Goal: Information Seeking & Learning: Learn about a topic

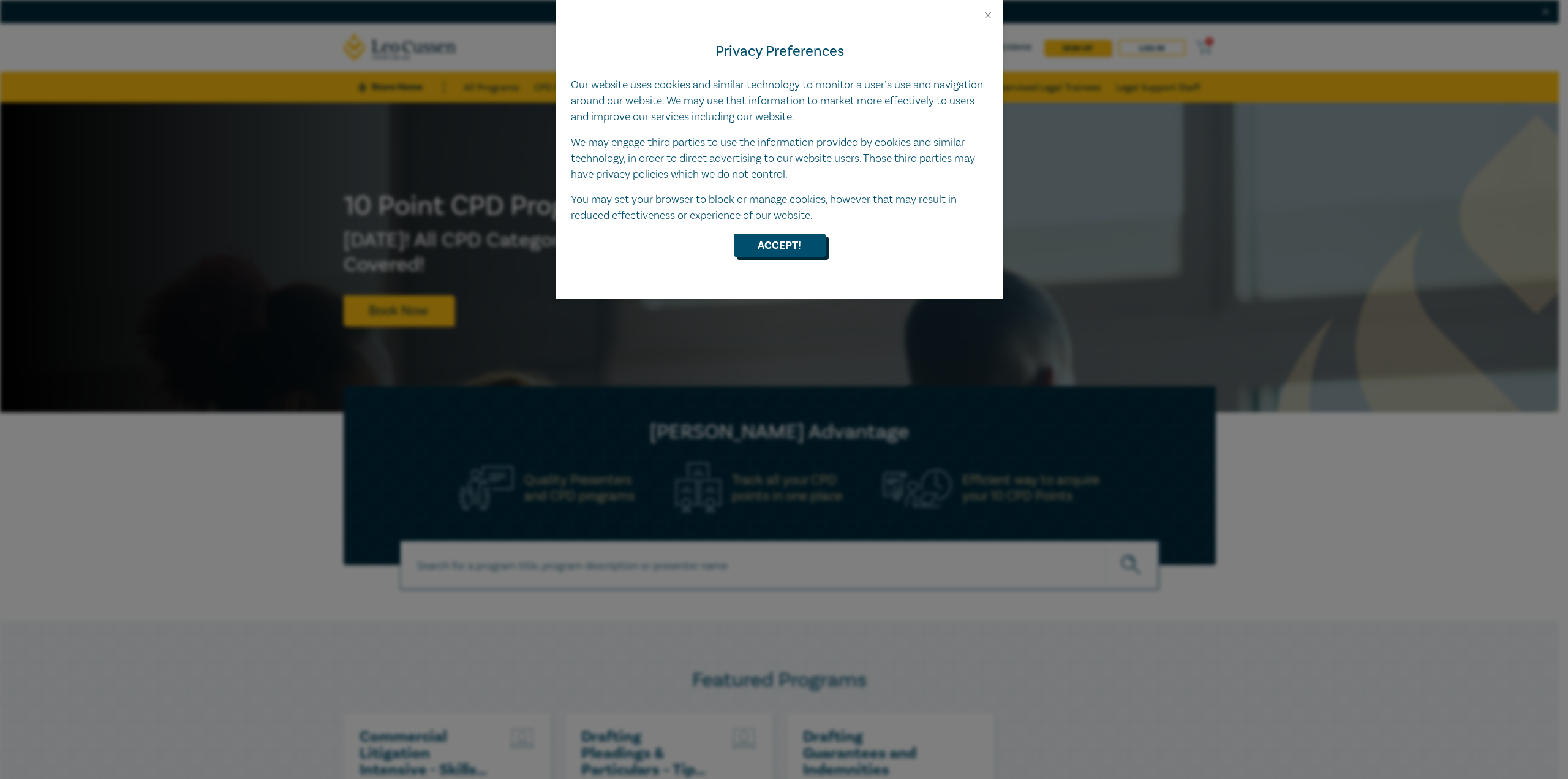
click at [787, 245] on button "Accept!" at bounding box center [780, 246] width 92 height 23
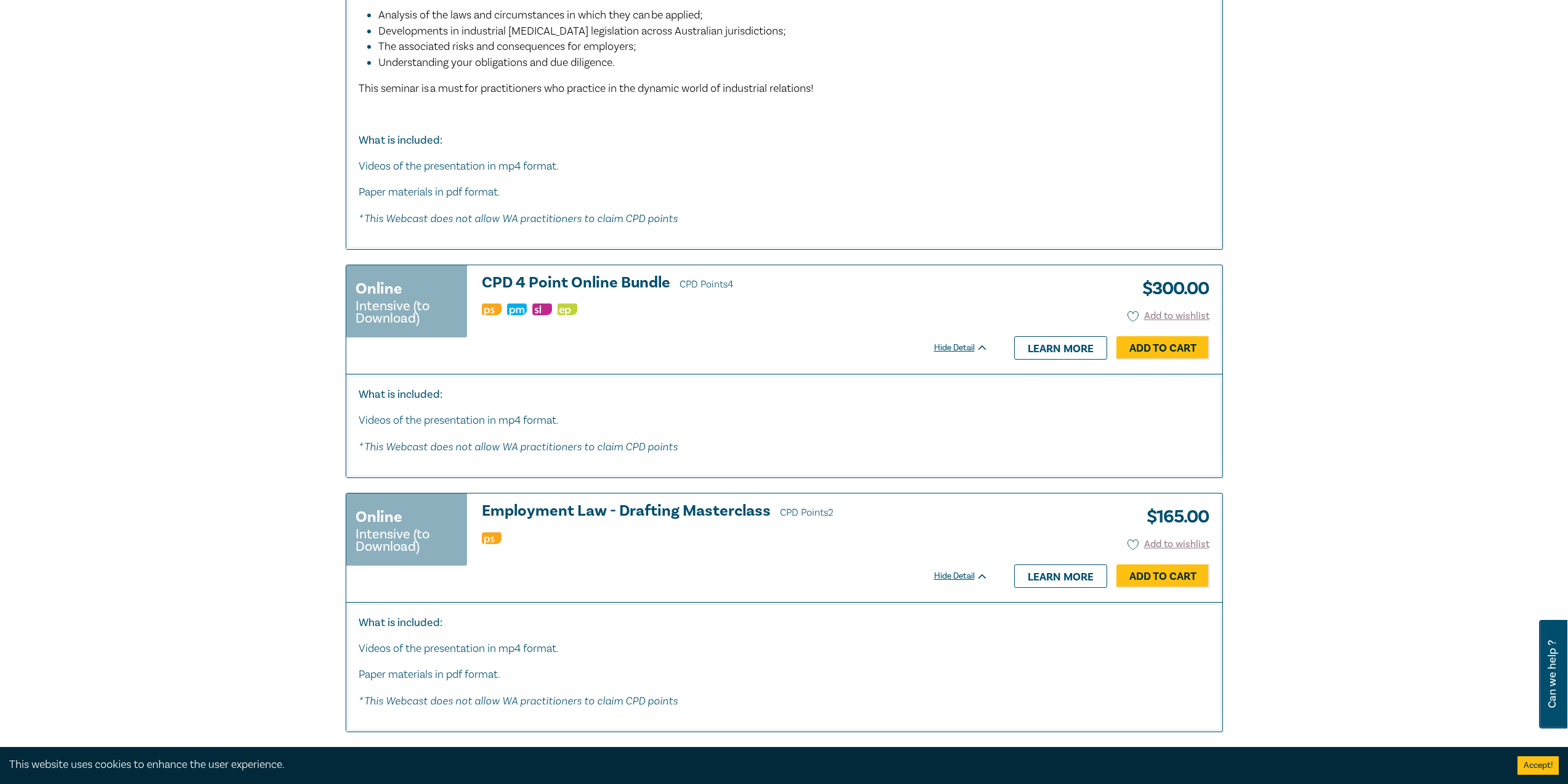
scroll to position [5919, 0]
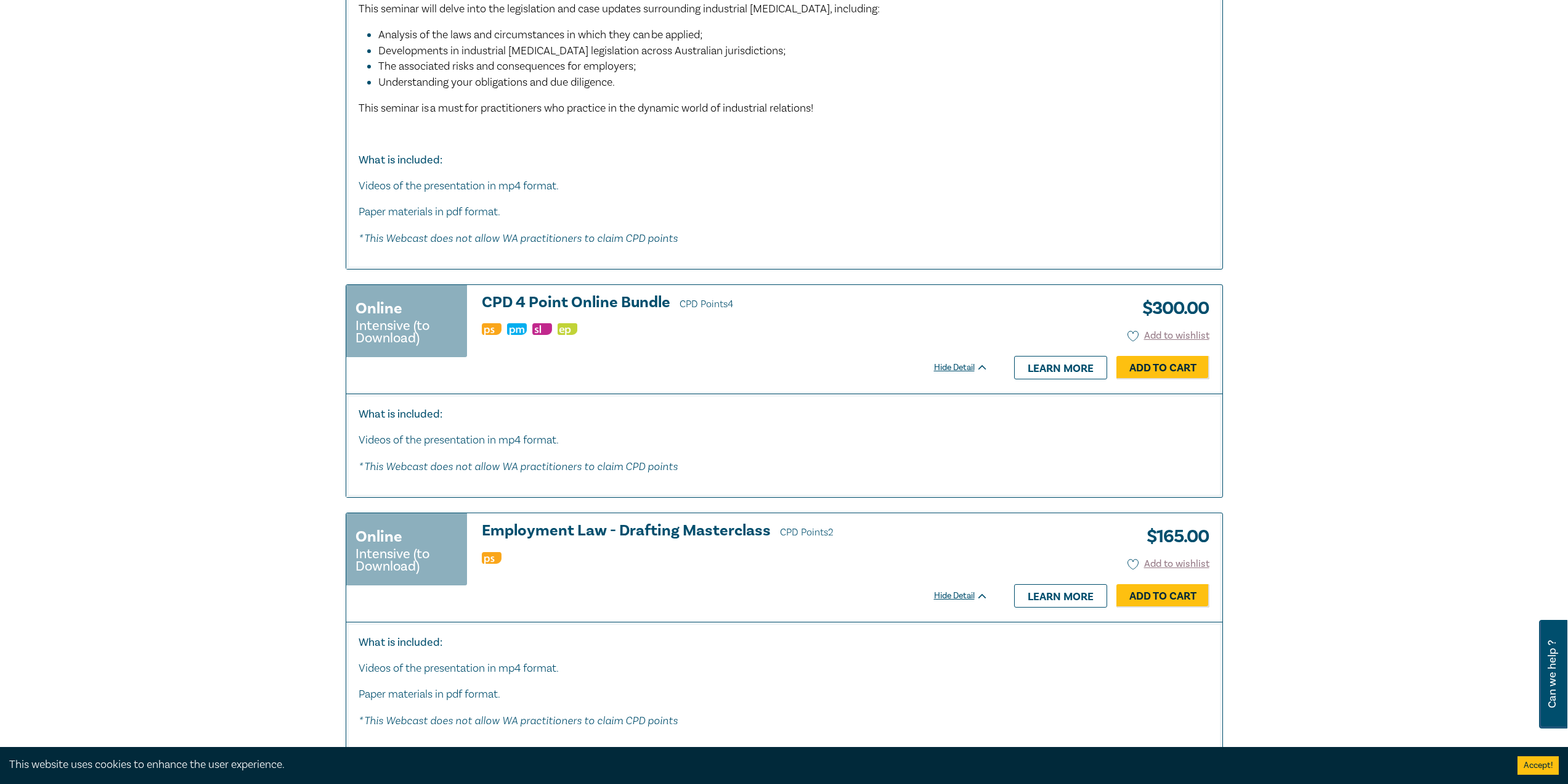
click at [576, 312] on h3 "CPD 4 Point Online Bundle CPD Points 4" at bounding box center [735, 303] width 507 height 19
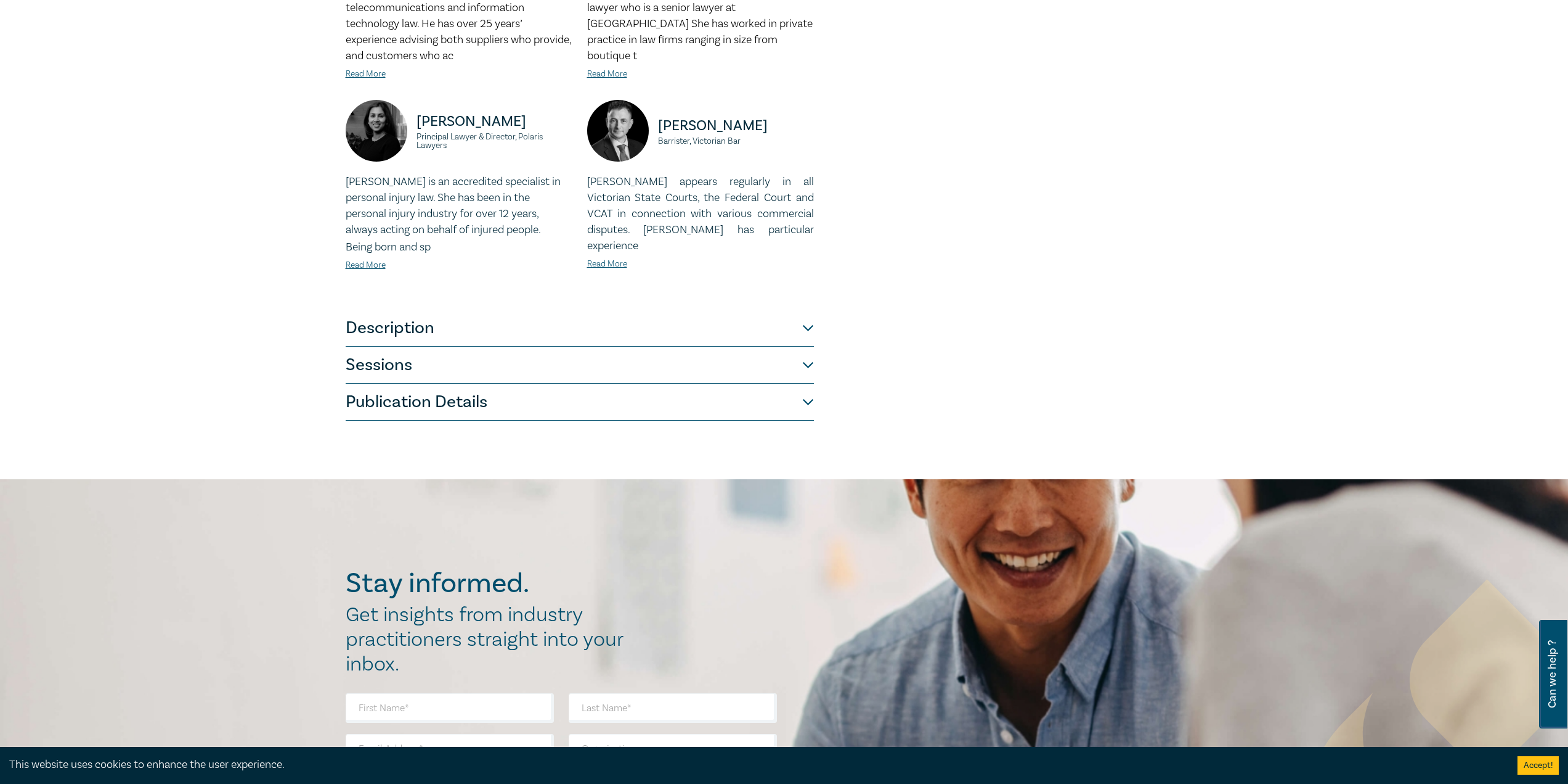
scroll to position [431, 0]
click at [604, 312] on button "Description" at bounding box center [580, 330] width 469 height 37
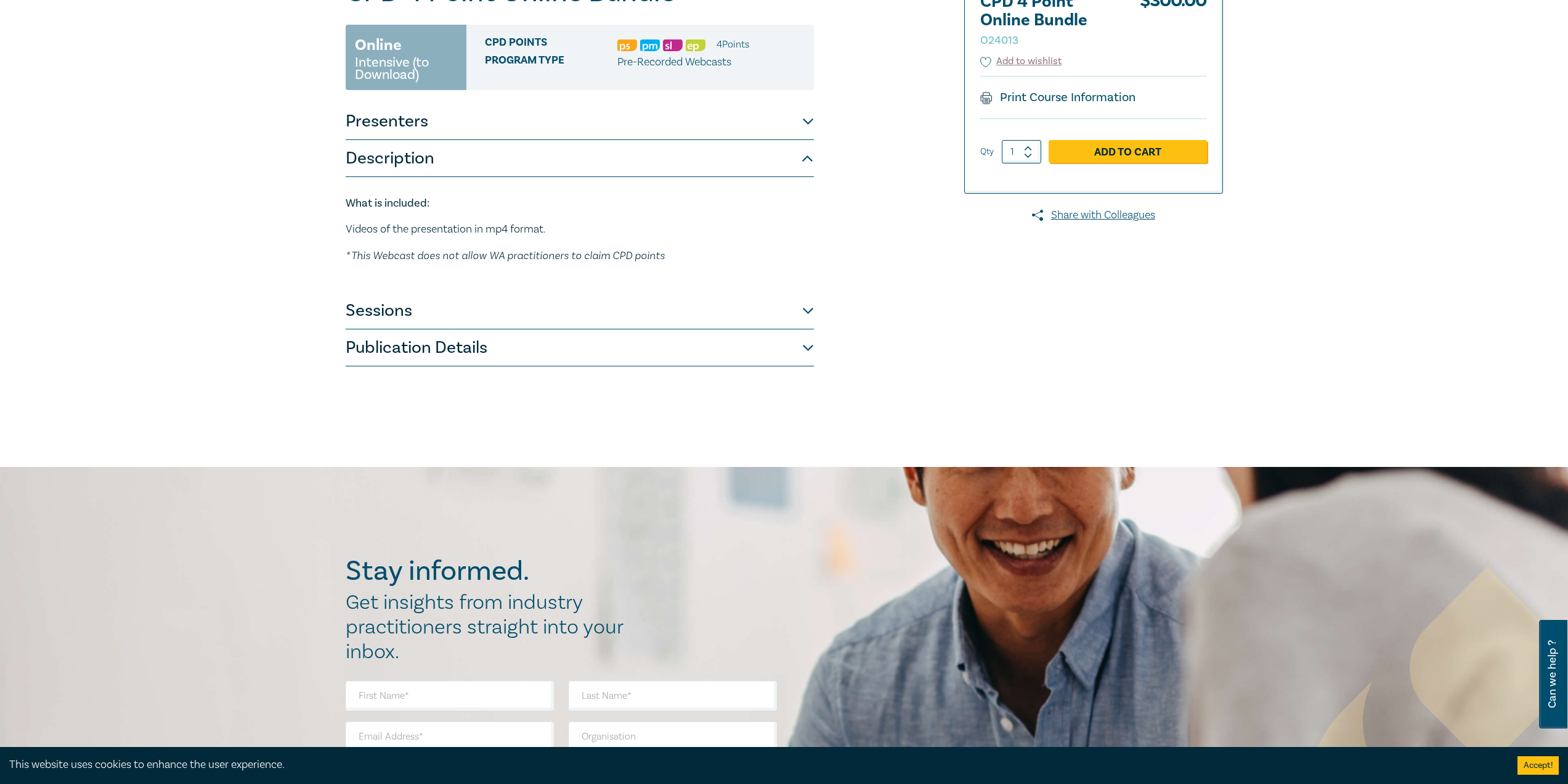
scroll to position [0, 0]
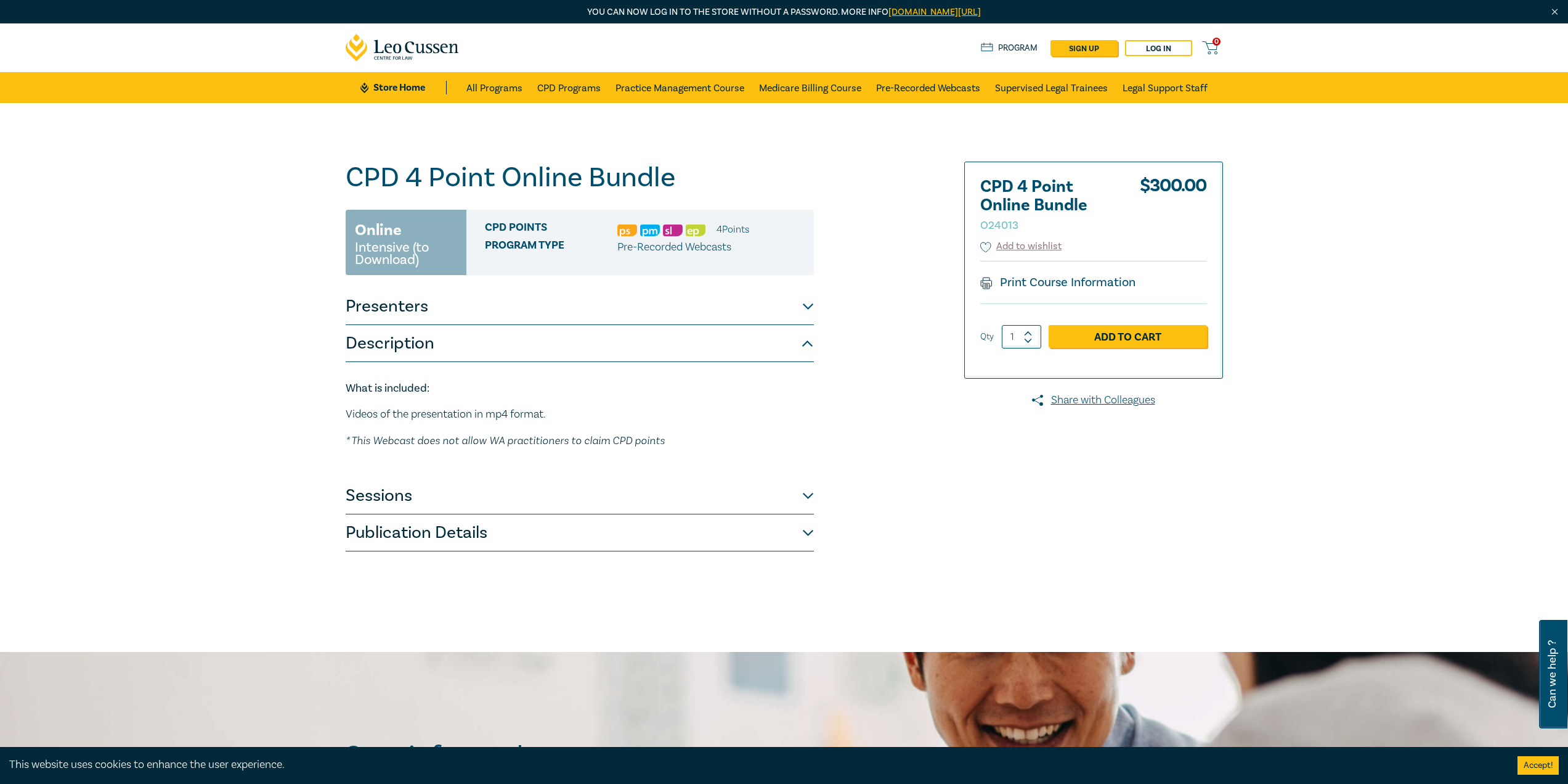
click at [805, 497] on button "Sessions" at bounding box center [580, 496] width 469 height 37
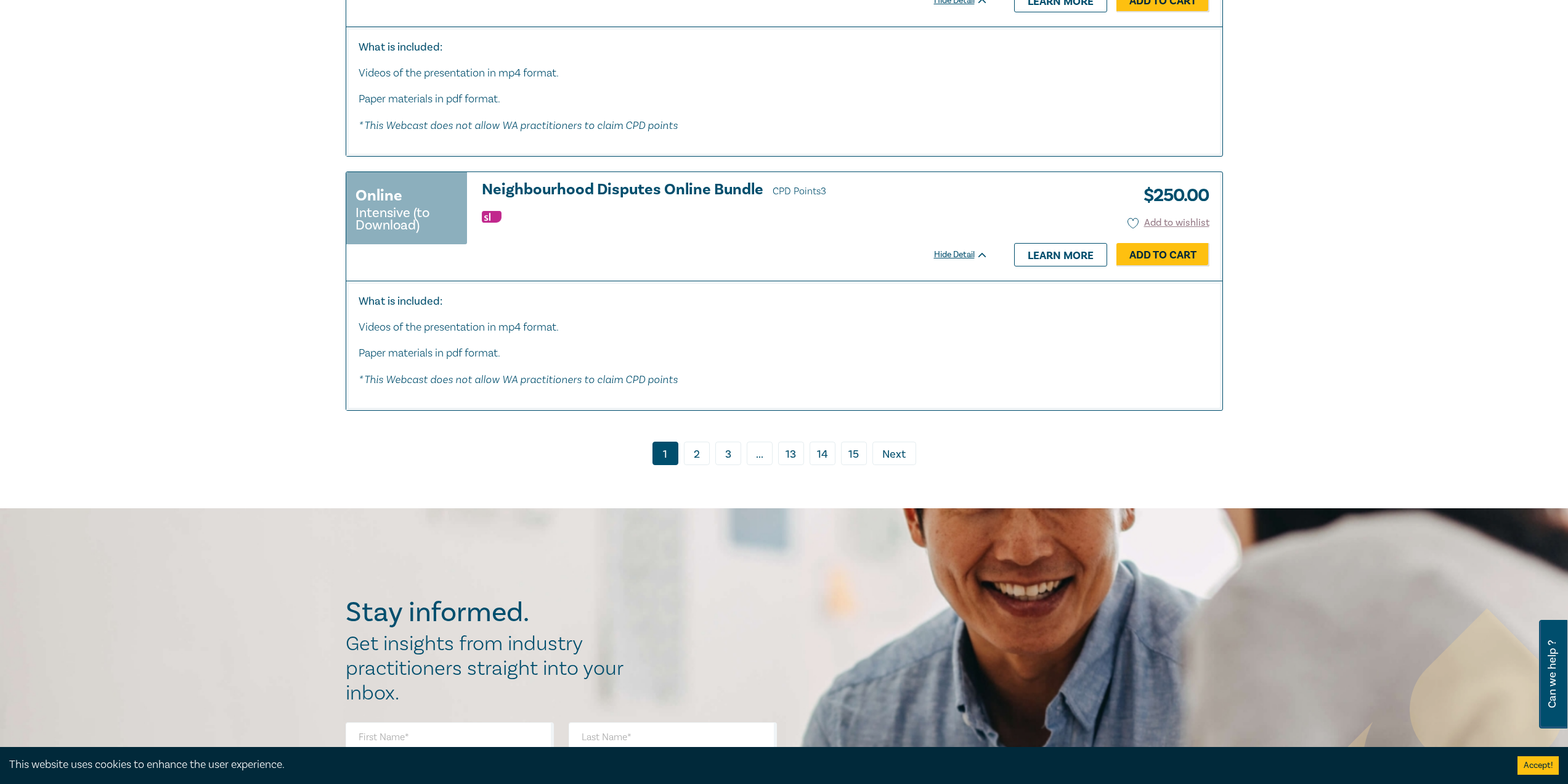
scroll to position [6362, 0]
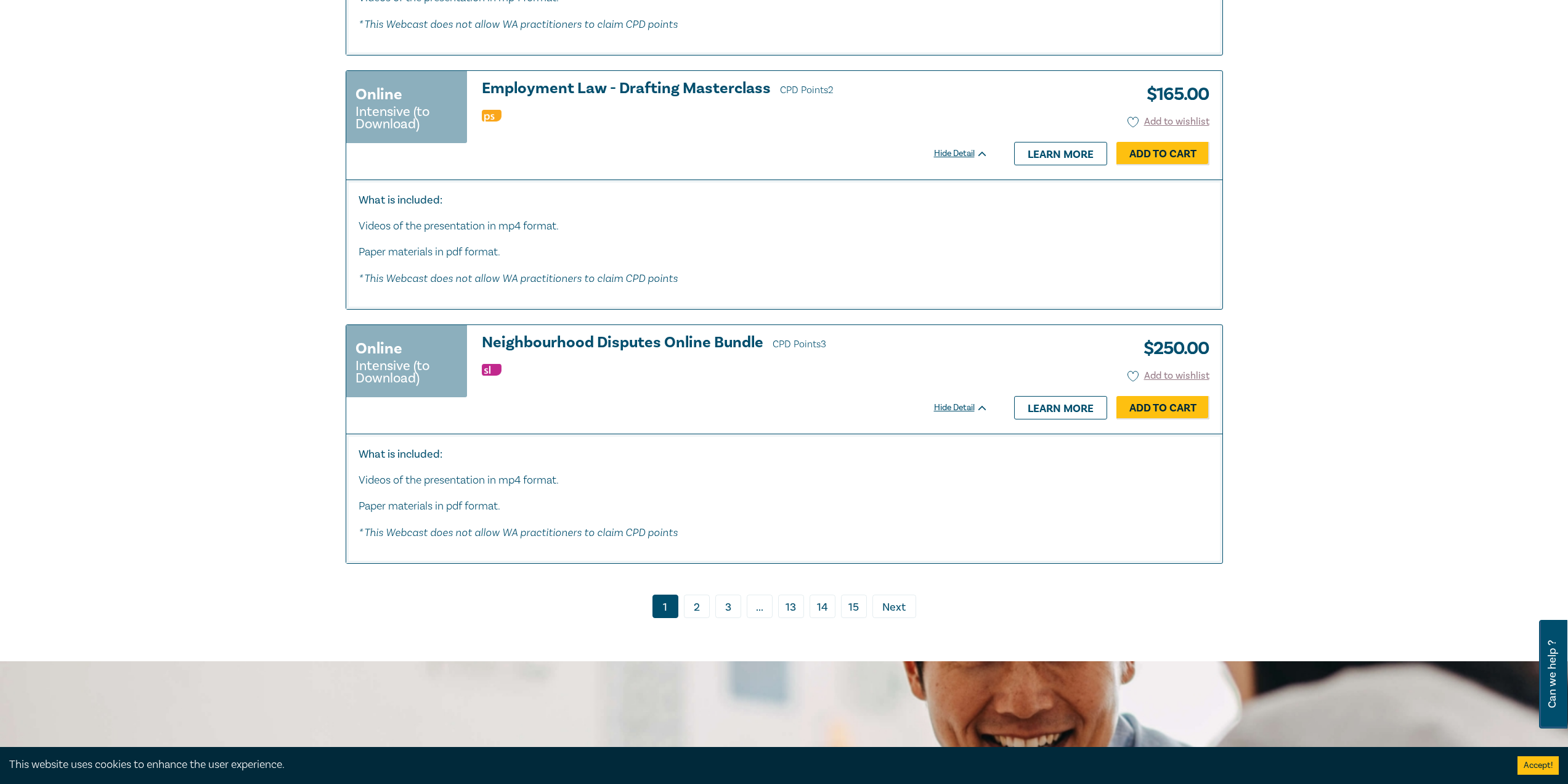
click at [700, 618] on link "2" at bounding box center [697, 607] width 26 height 24
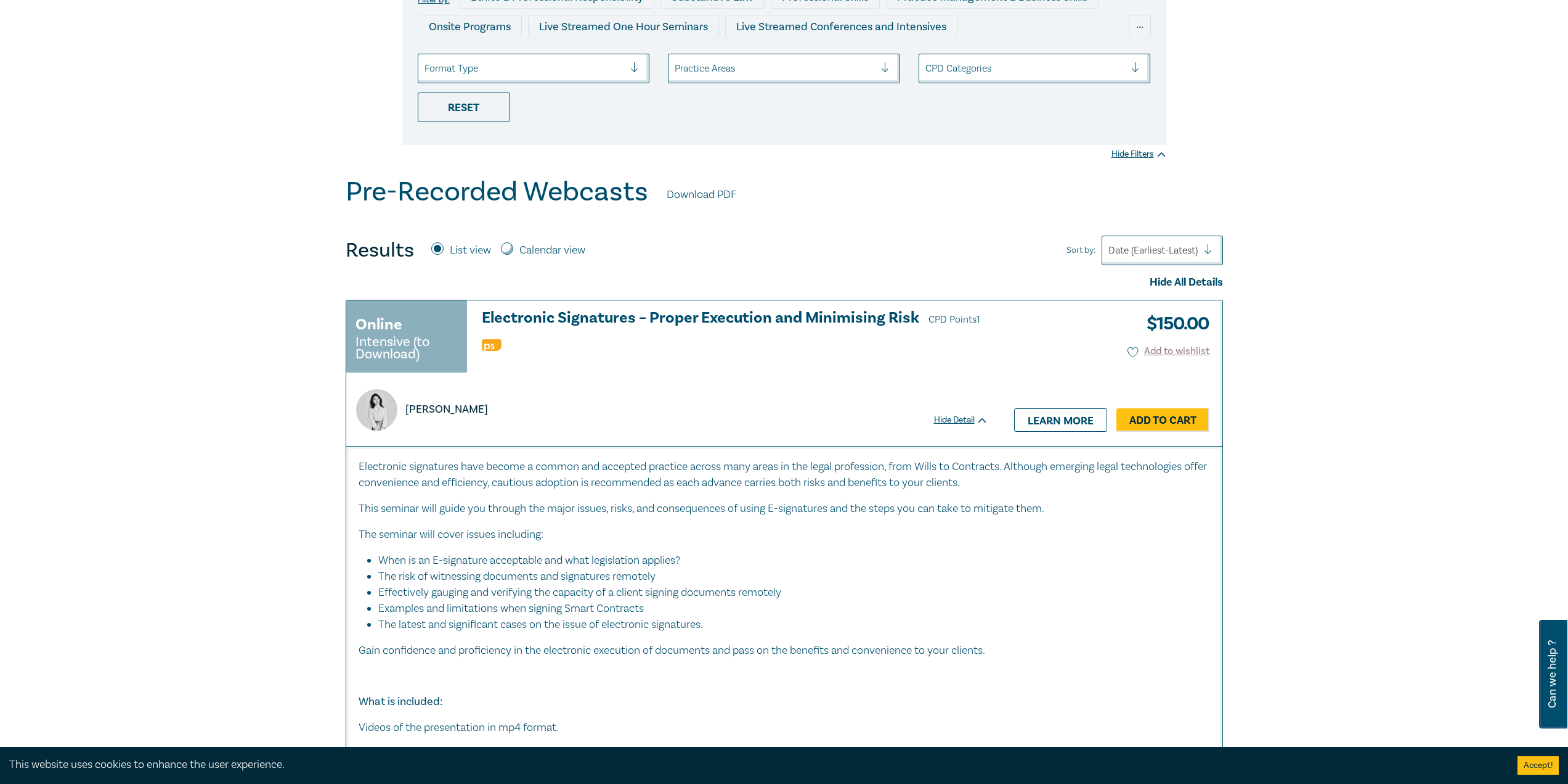
scroll to position [246, 0]
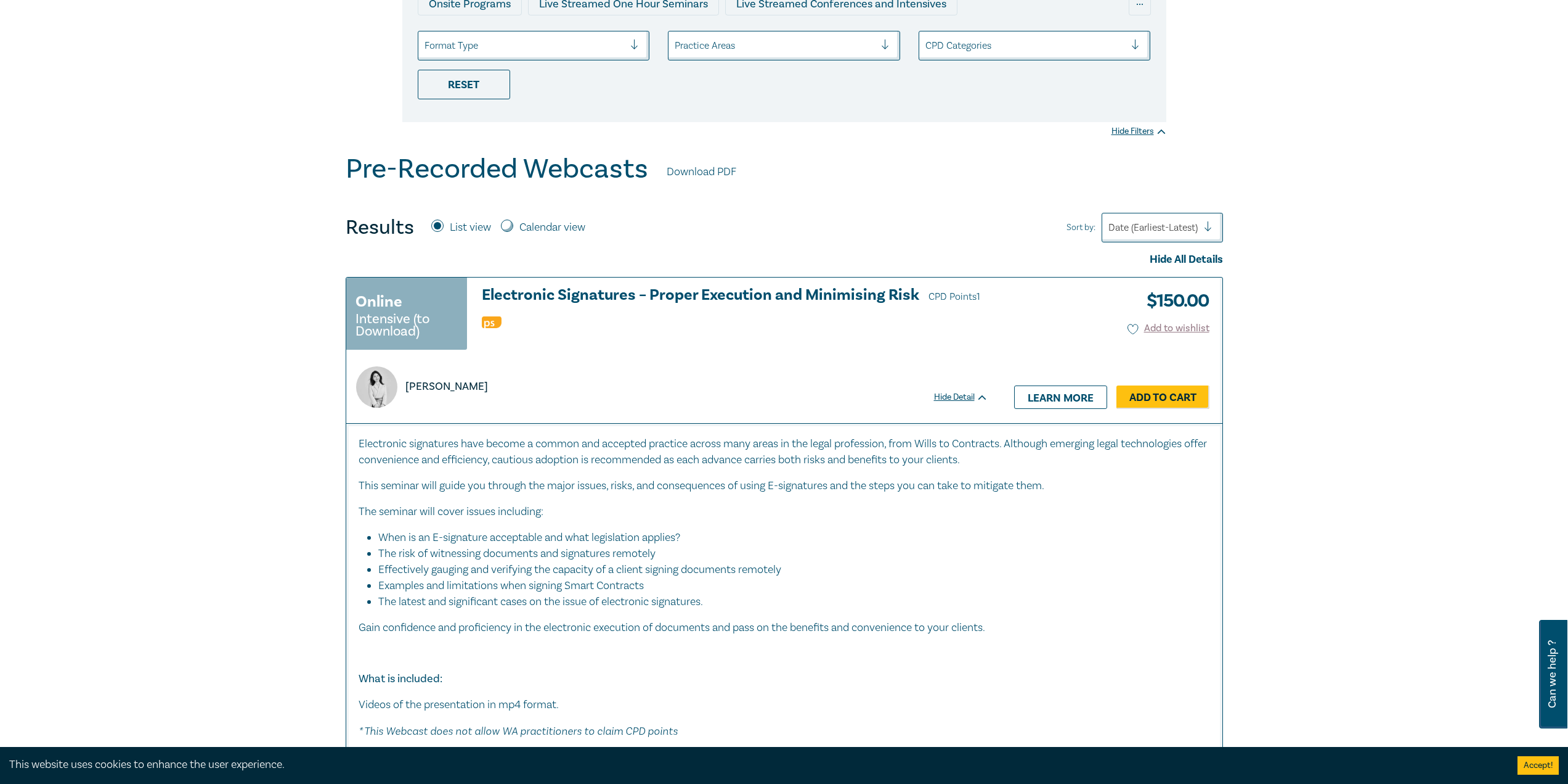
drag, startPoint x: 772, startPoint y: 7, endPoint x: 1338, endPoint y: 185, distance: 593.3
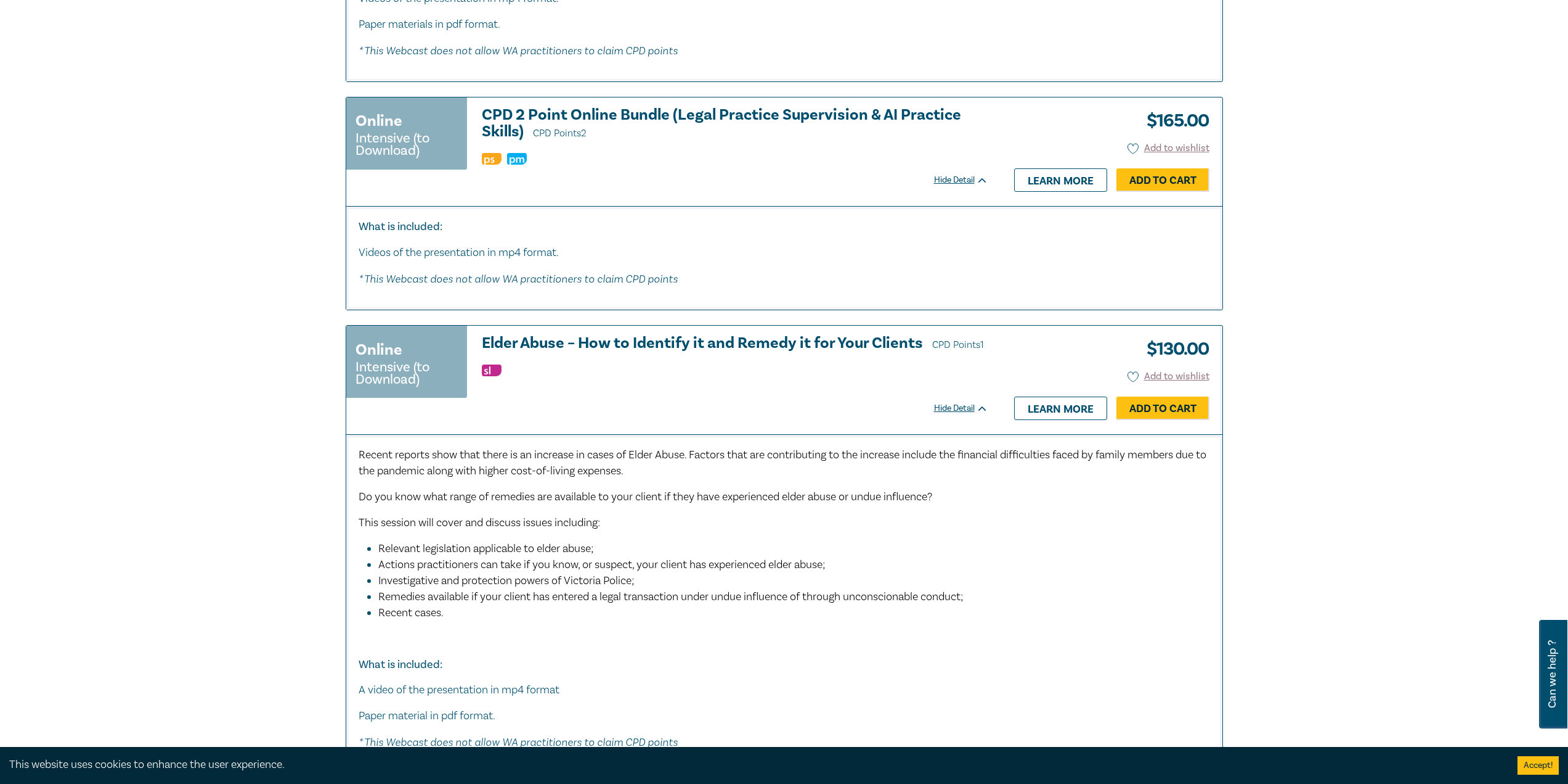
scroll to position [3453, 0]
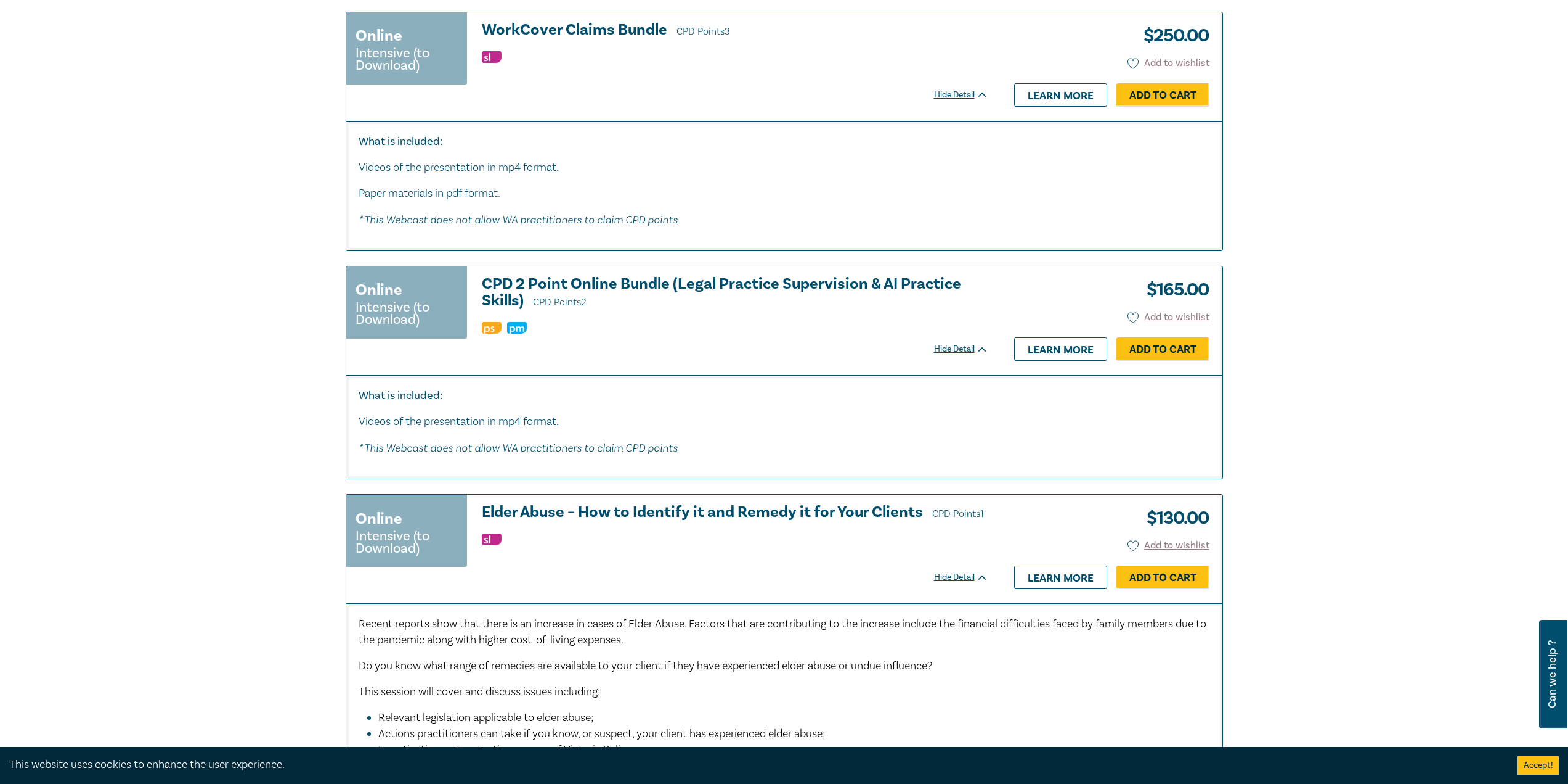
click at [652, 282] on h3 "CPD 2 Point Online Bundle (Legal Practice Supervision & AI Practice Skills) CPD…" at bounding box center [735, 294] width 507 height 35
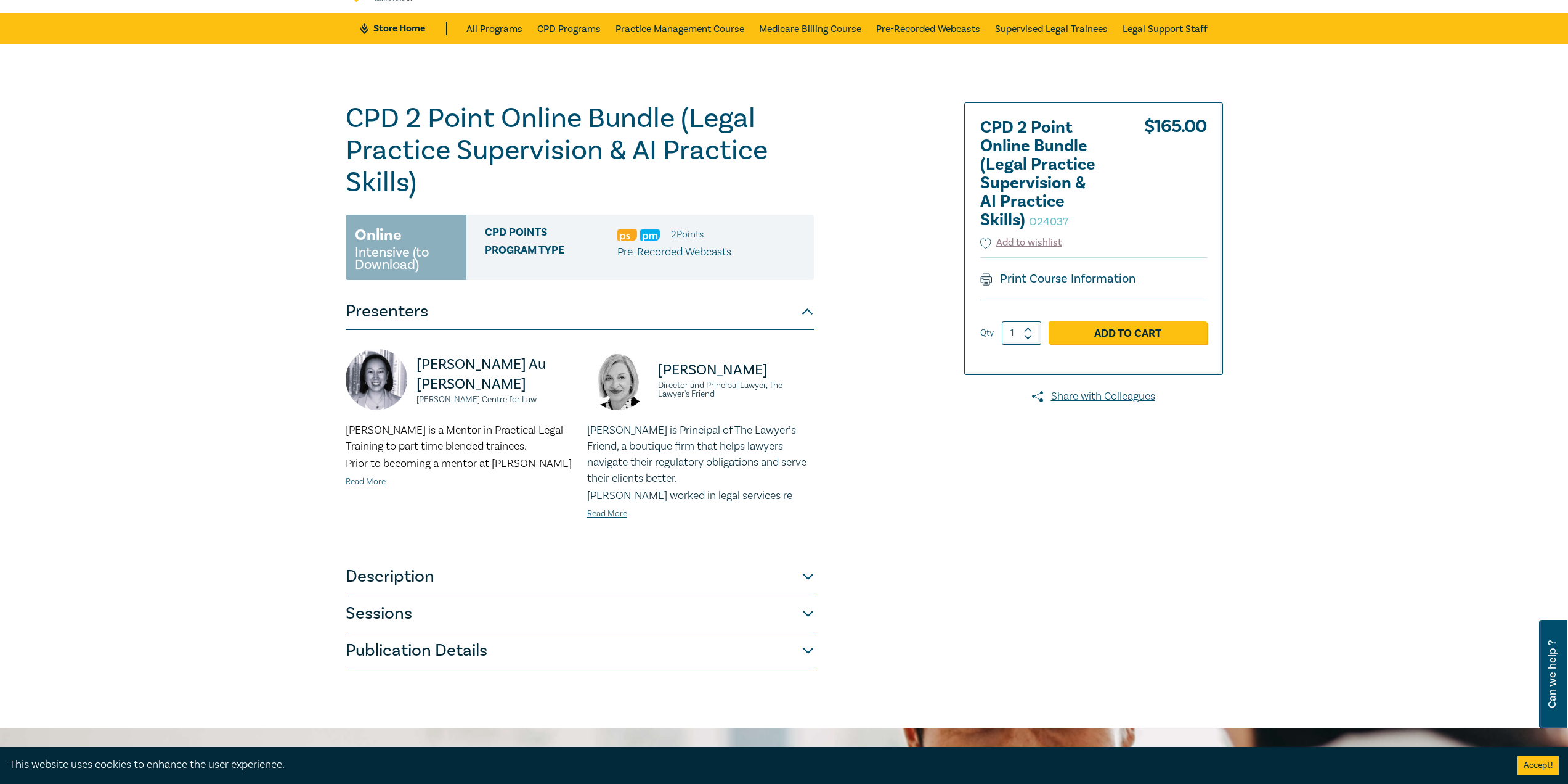
scroll to position [123, 0]
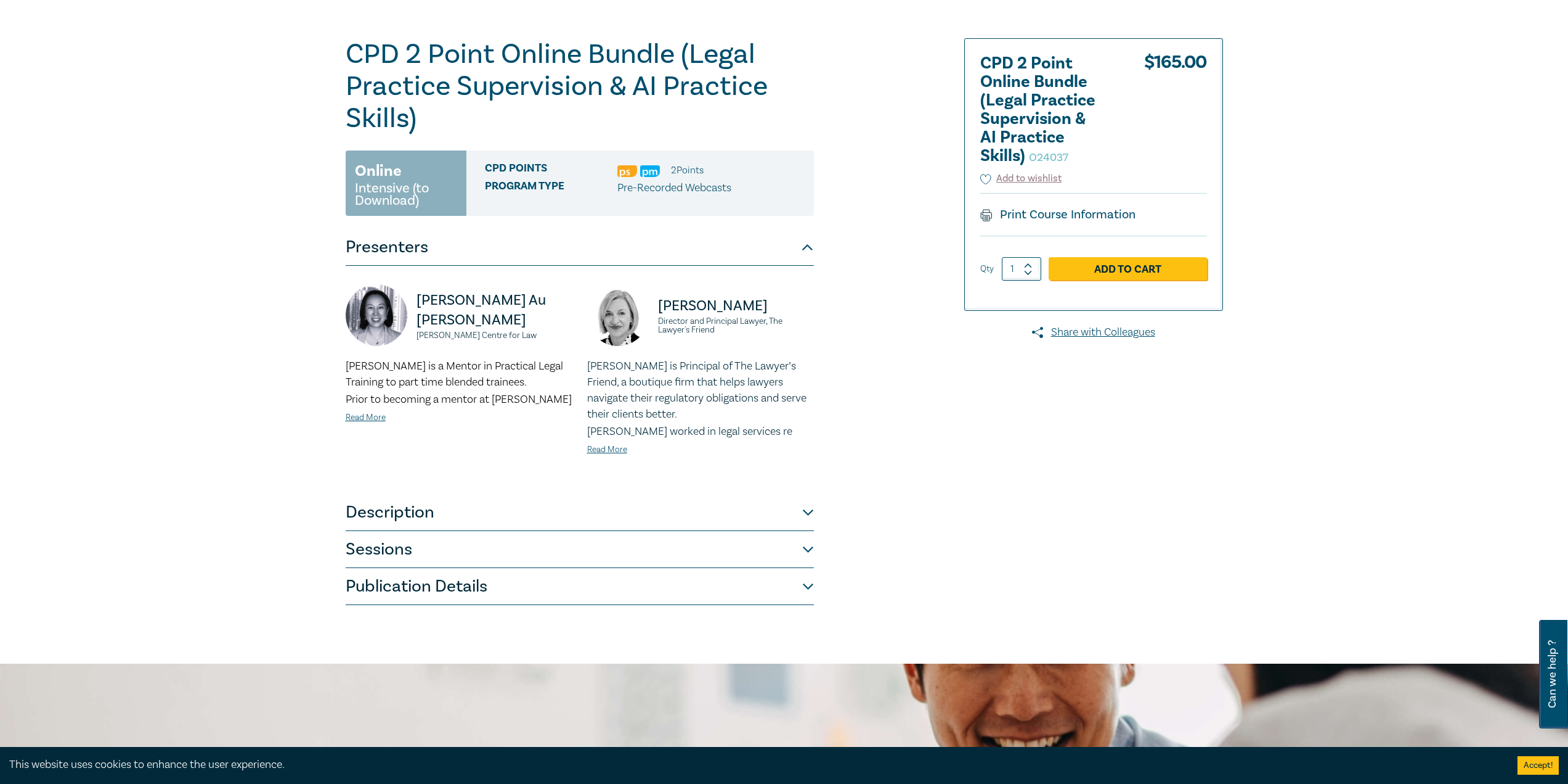
click at [805, 547] on button "Sessions" at bounding box center [580, 550] width 469 height 37
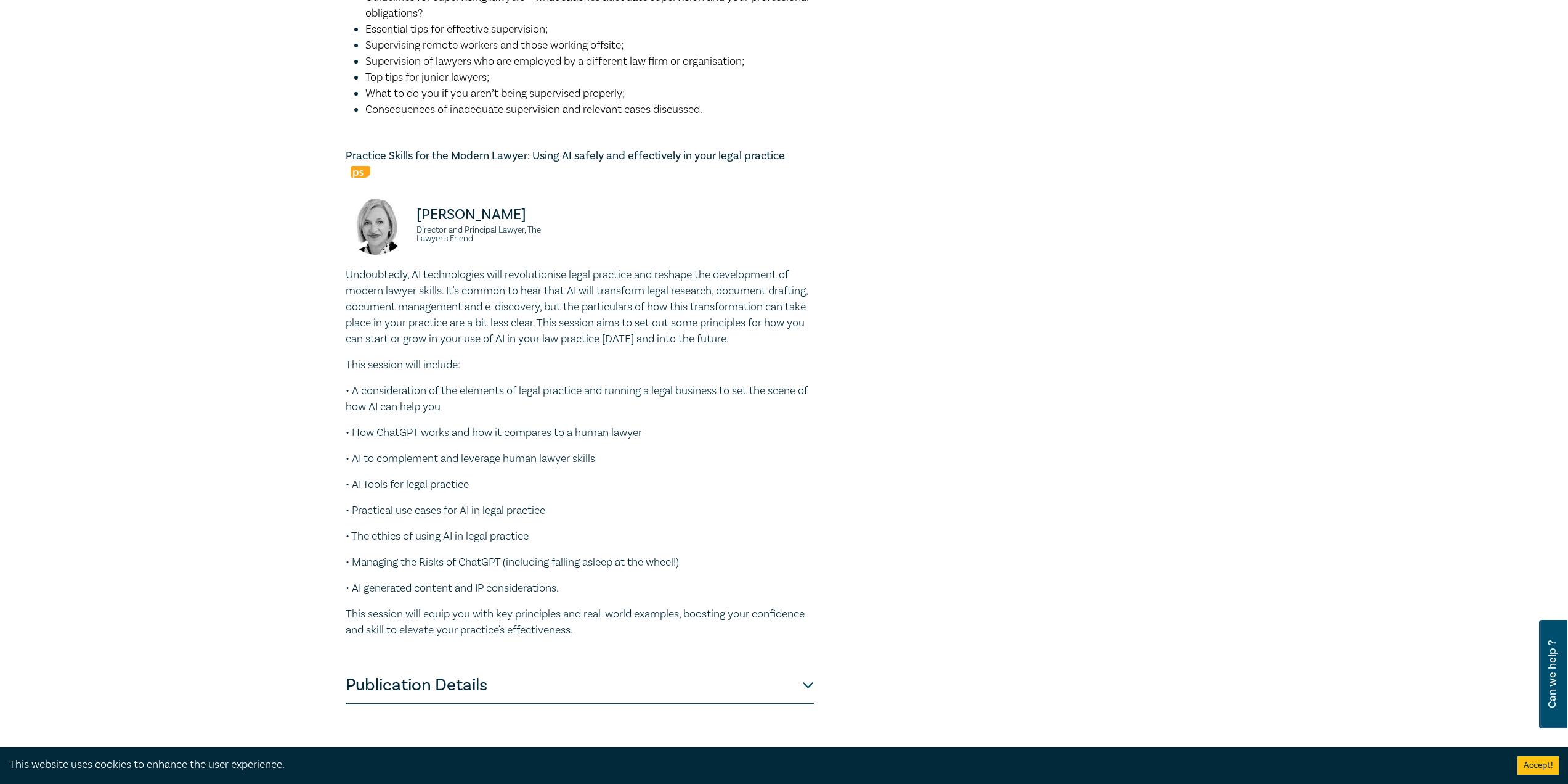
scroll to position [802, 0]
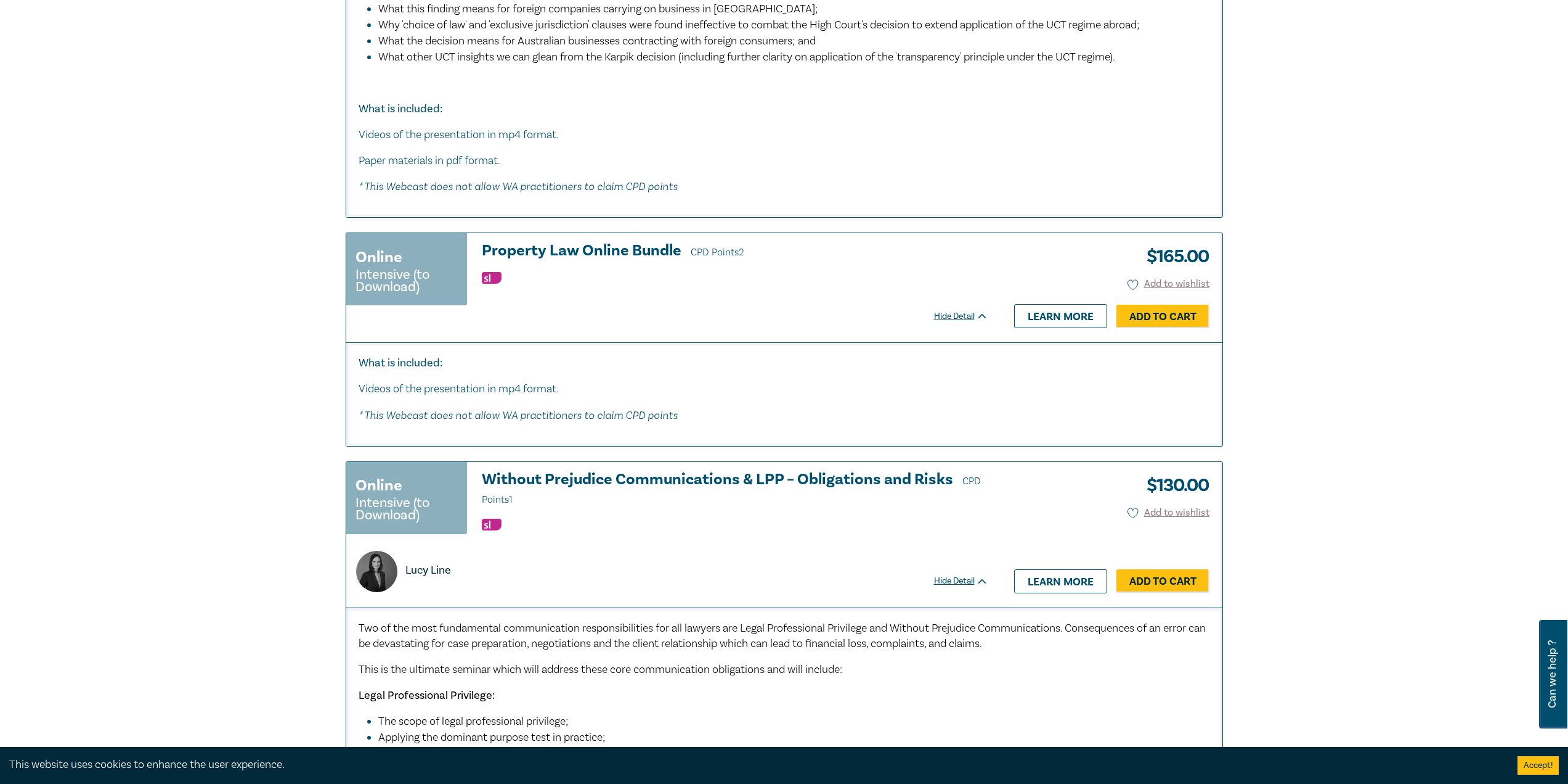
scroll to position [1356, 0]
click at [515, 246] on h3 "Property Law Online Bundle CPD Points 2" at bounding box center [735, 250] width 507 height 19
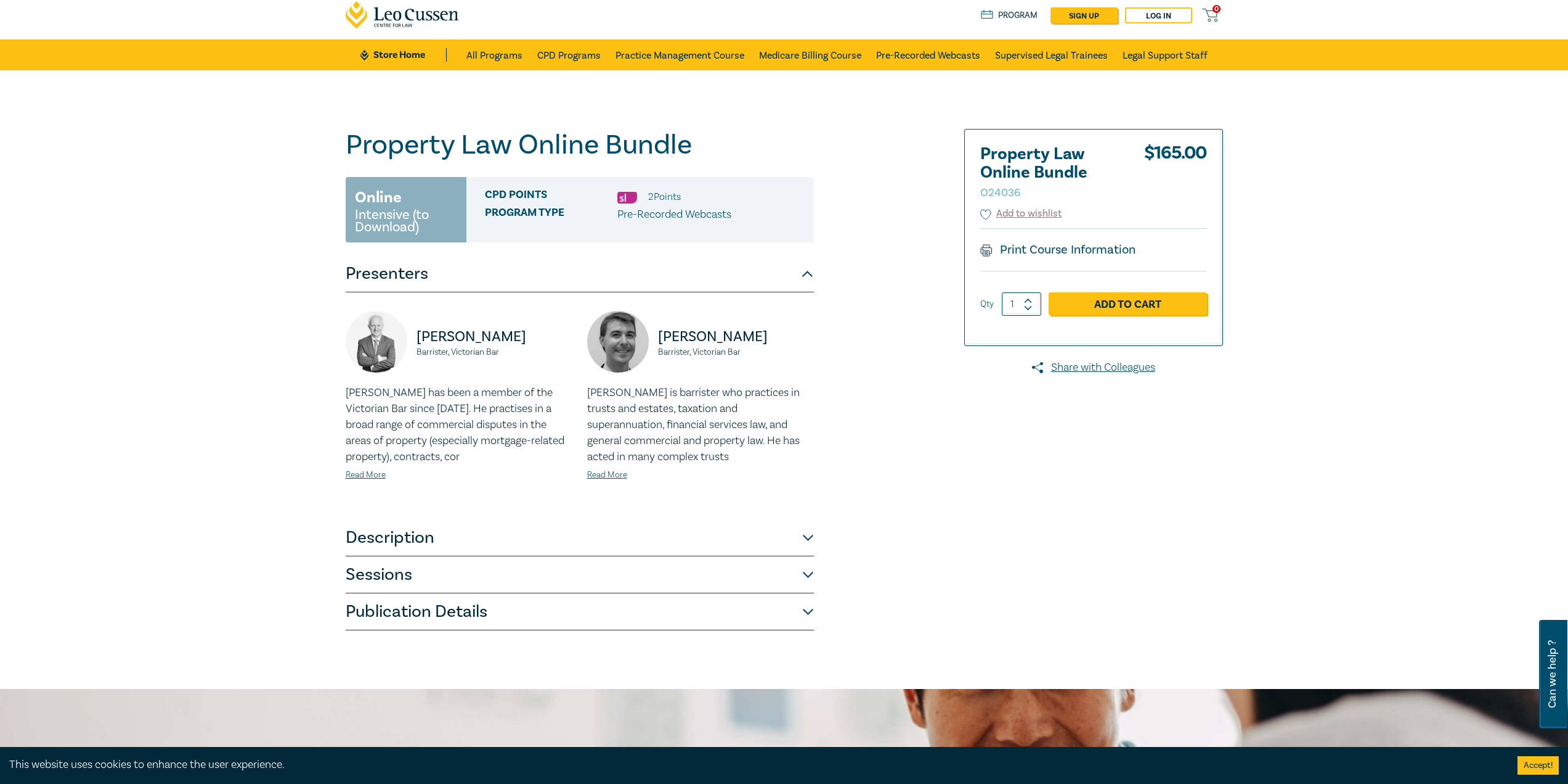
scroll to position [62, 0]
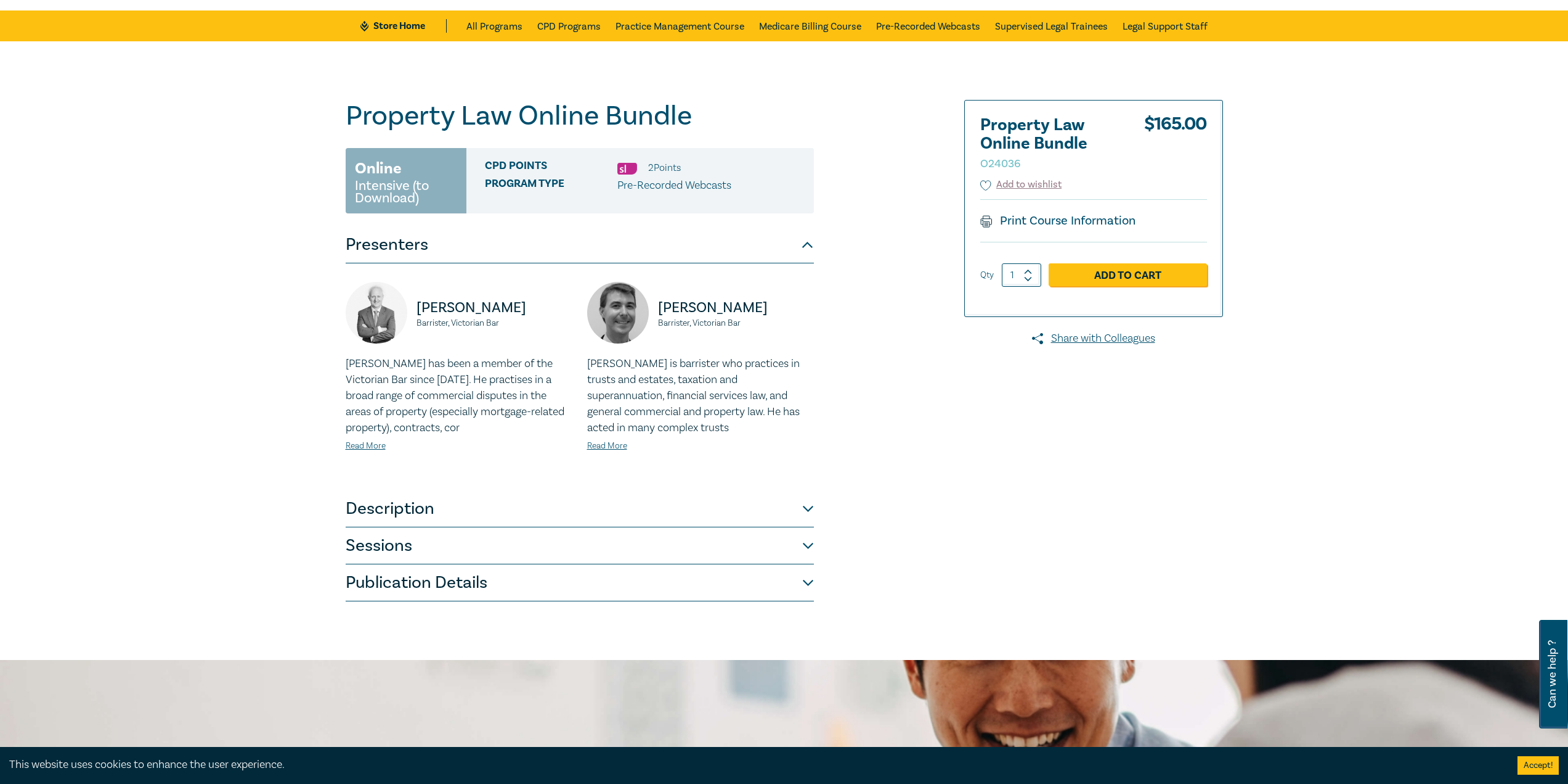
click at [498, 547] on button "Sessions" at bounding box center [580, 546] width 469 height 37
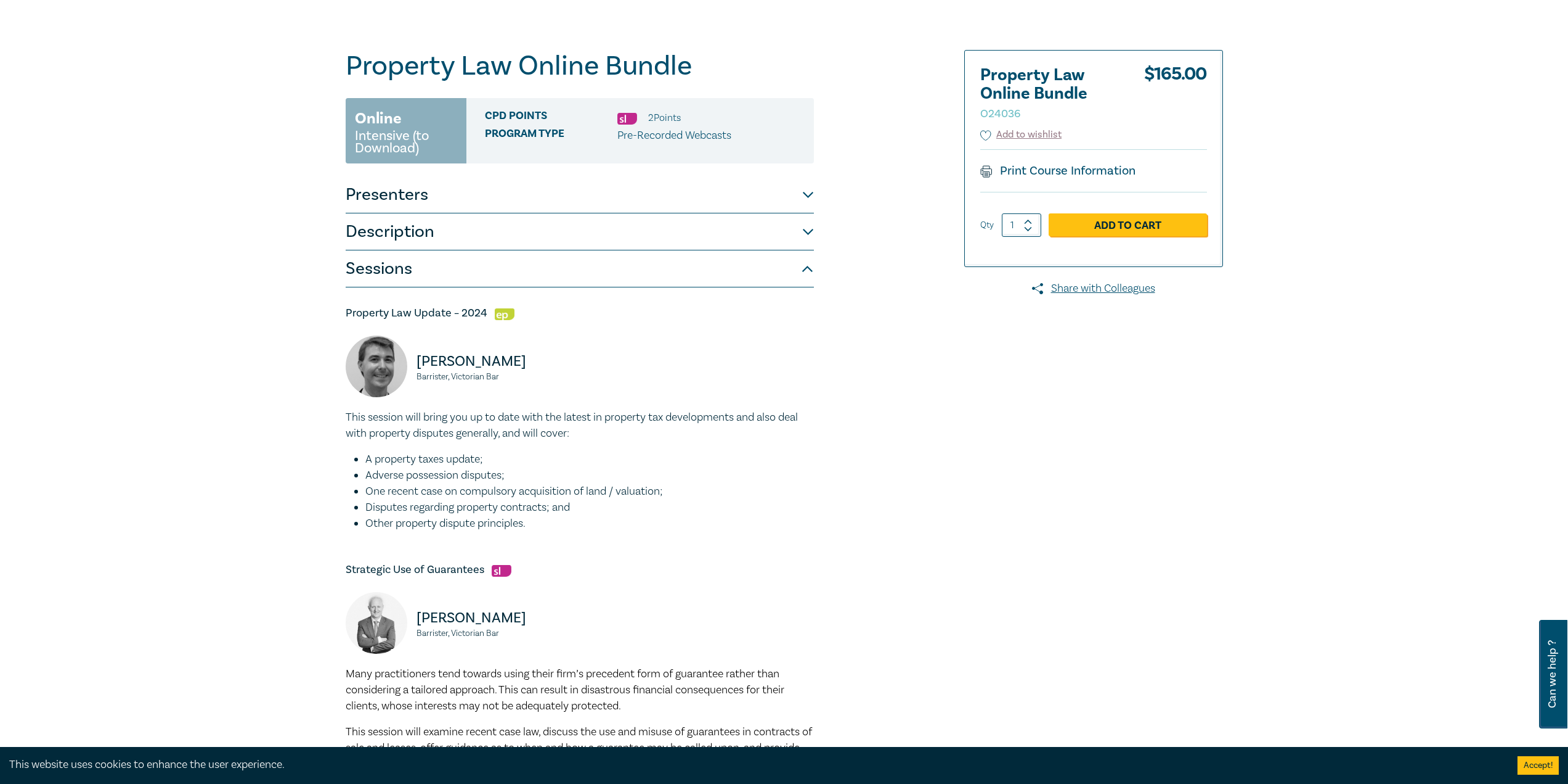
scroll to position [0, 0]
